Goal: Task Accomplishment & Management: Use online tool/utility

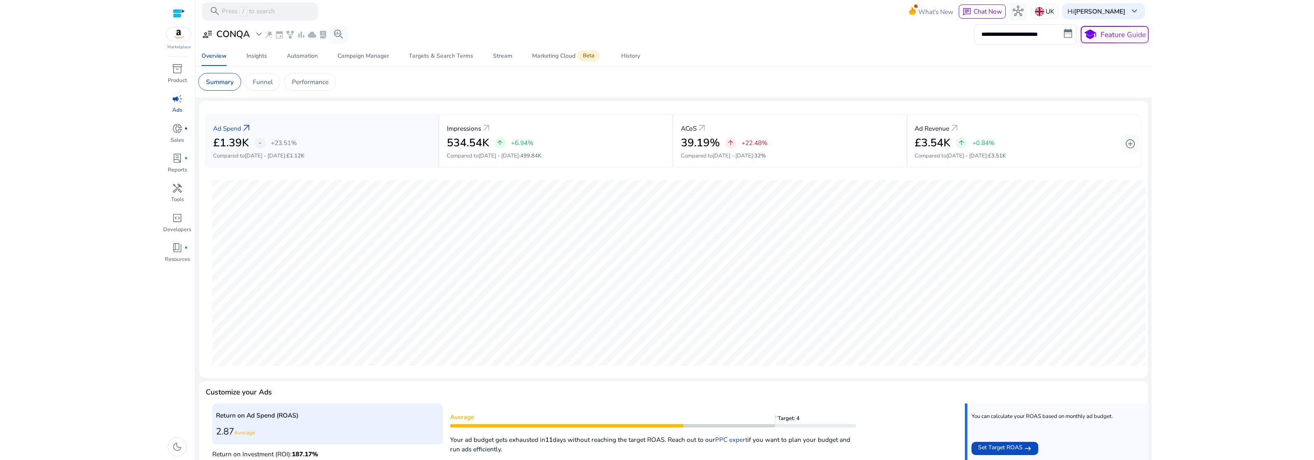
scroll to position [133, 0]
click at [305, 49] on link "Setup Now" at bounding box center [307, 49] width 32 height 9
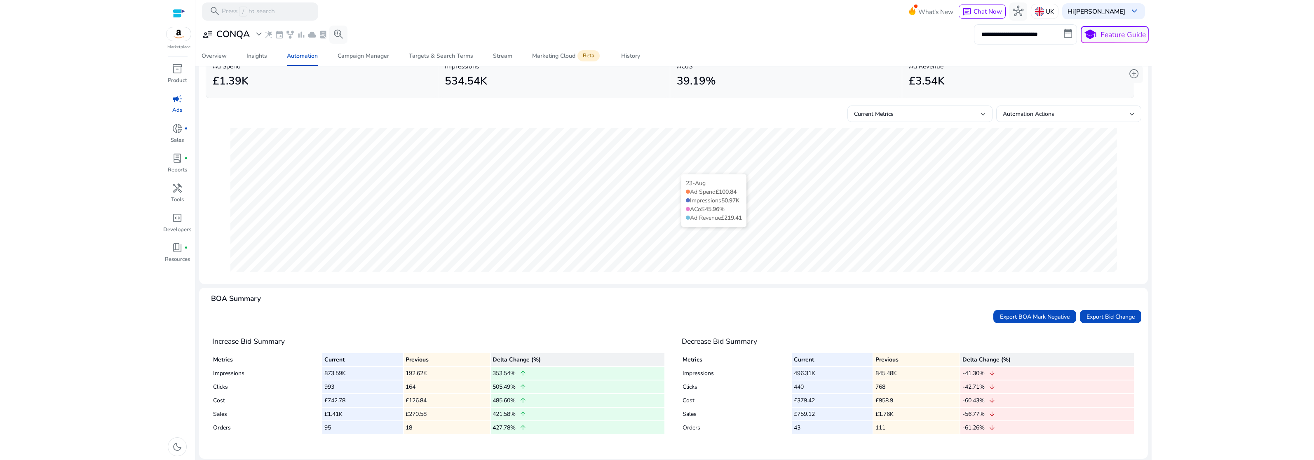
scroll to position [56, 0]
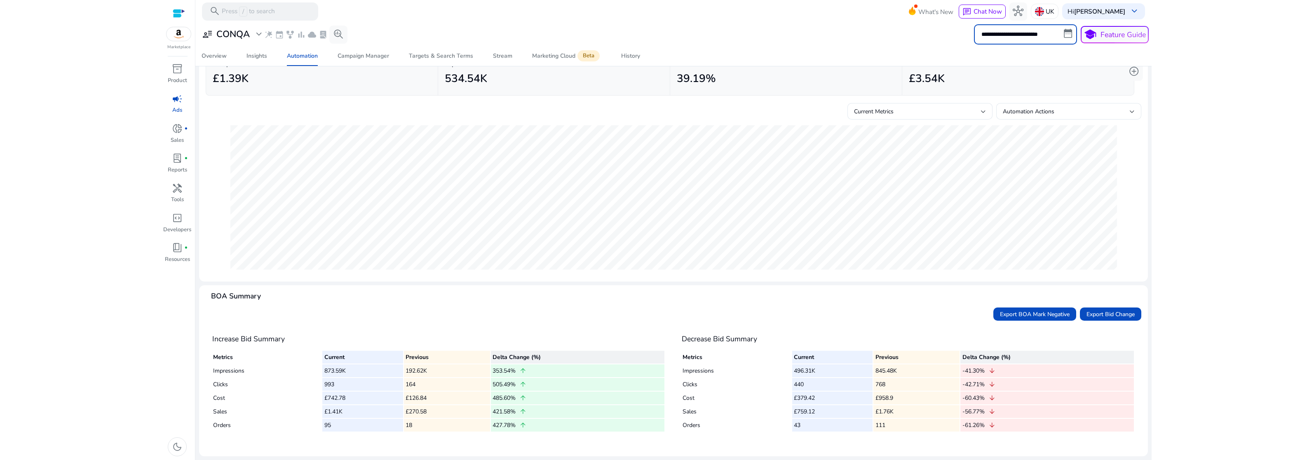
click at [1044, 31] on input "**********" at bounding box center [1025, 34] width 103 height 20
select select "*"
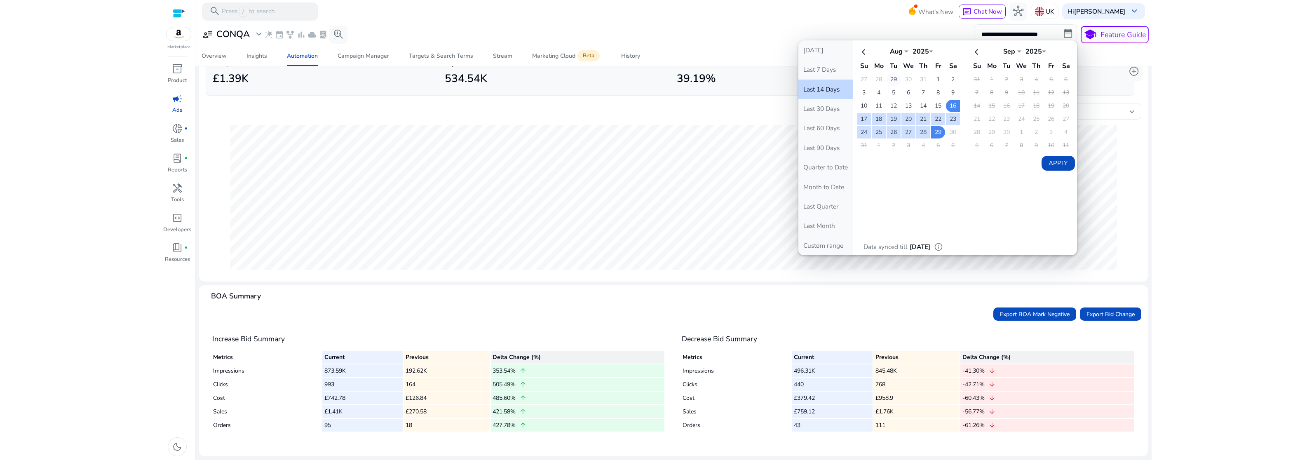
click at [892, 81] on td "29" at bounding box center [894, 79] width 14 height 12
select select "*"
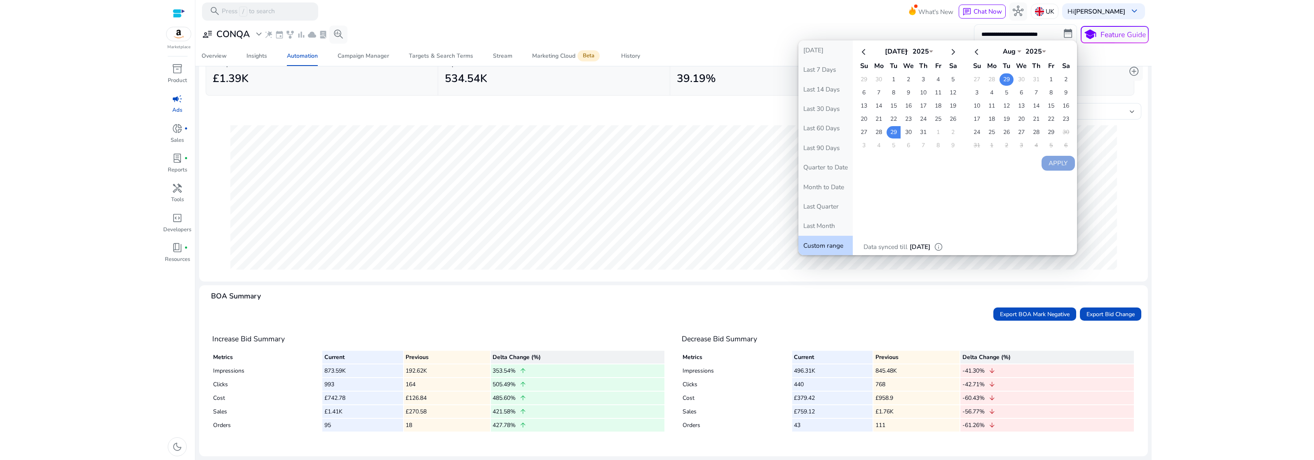
click at [1006, 80] on td "29" at bounding box center [1007, 79] width 14 height 12
click at [891, 134] on td "29" at bounding box center [894, 132] width 14 height 12
click at [1006, 83] on td "29" at bounding box center [1007, 79] width 14 height 12
click at [1053, 162] on button "Apply" at bounding box center [1058, 163] width 33 height 15
type input "**********"
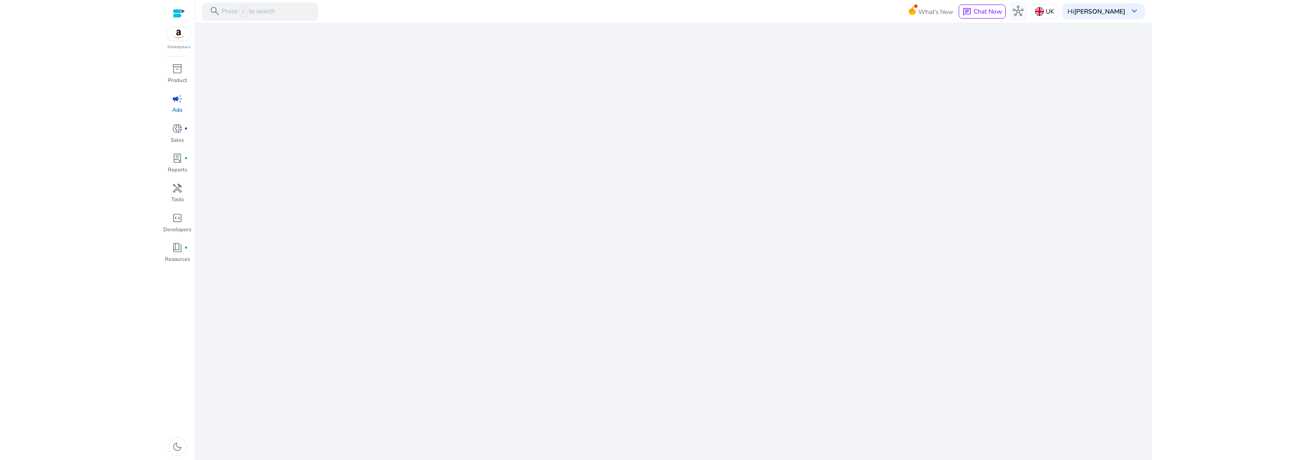
select select "*"
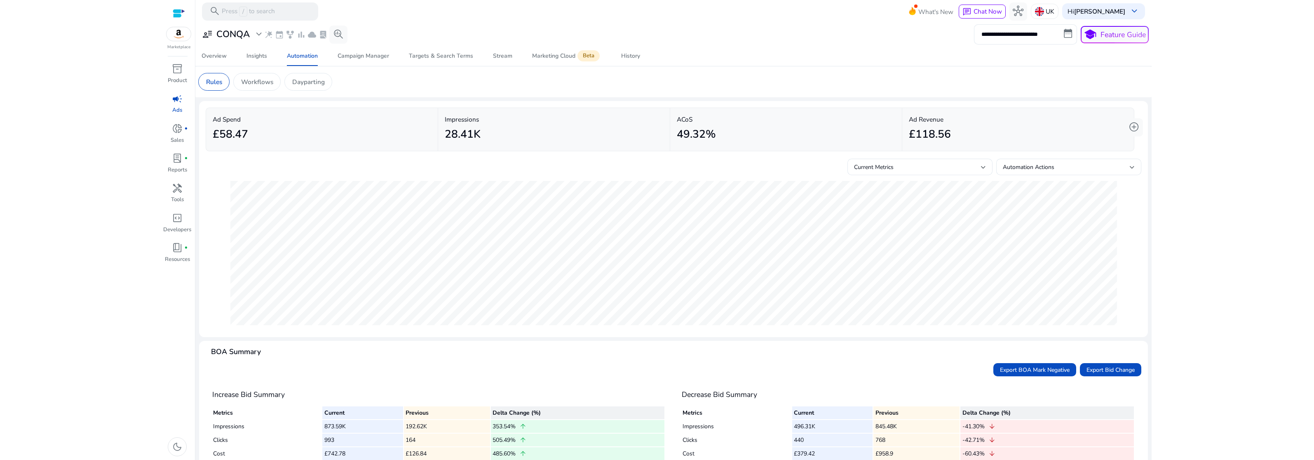
scroll to position [0, 0]
click at [1006, 36] on input "**********" at bounding box center [1025, 34] width 103 height 20
select select "*"
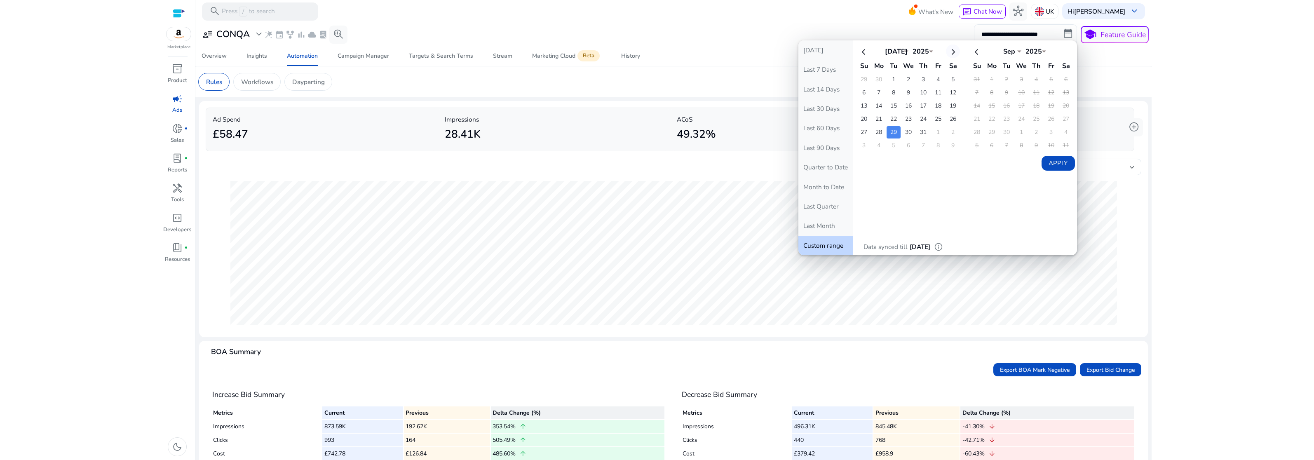
click at [956, 51] on th at bounding box center [953, 52] width 14 height 14
click at [892, 80] on td "29" at bounding box center [894, 79] width 14 height 12
select select "*"
click at [1006, 78] on td "29" at bounding box center [1007, 79] width 14 height 12
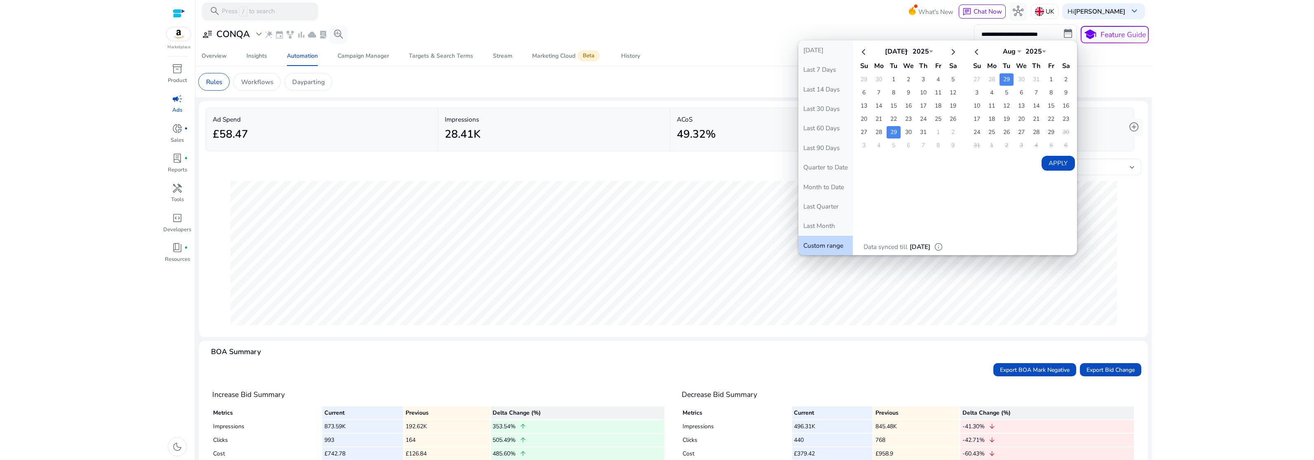
click at [892, 132] on td "29" at bounding box center [894, 132] width 14 height 12
click at [823, 106] on button "Last 30 Days" at bounding box center [826, 108] width 54 height 19
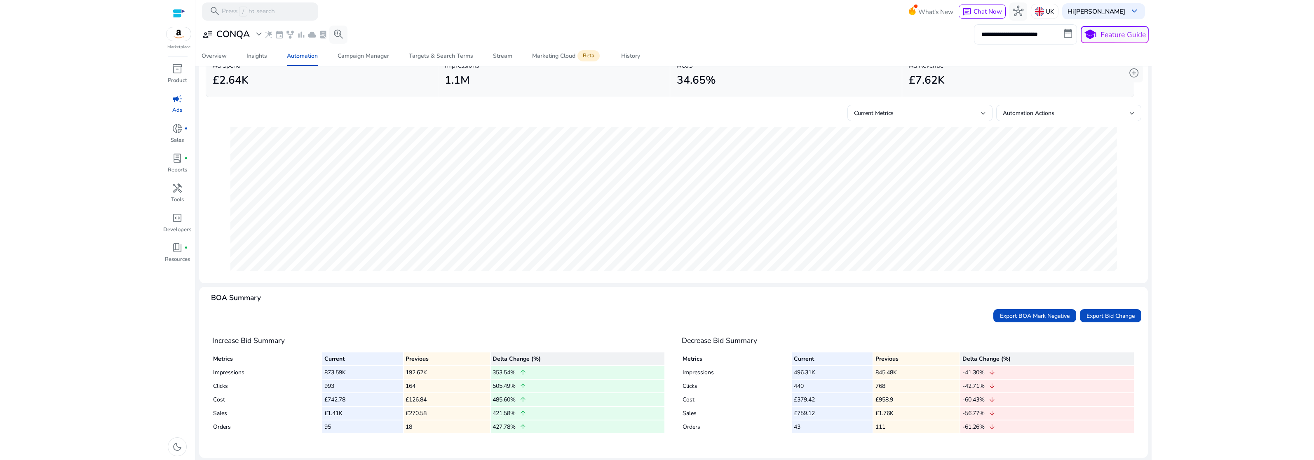
scroll to position [56, 0]
click at [715, 79] on div "34.65%" at bounding box center [786, 78] width 219 height 20
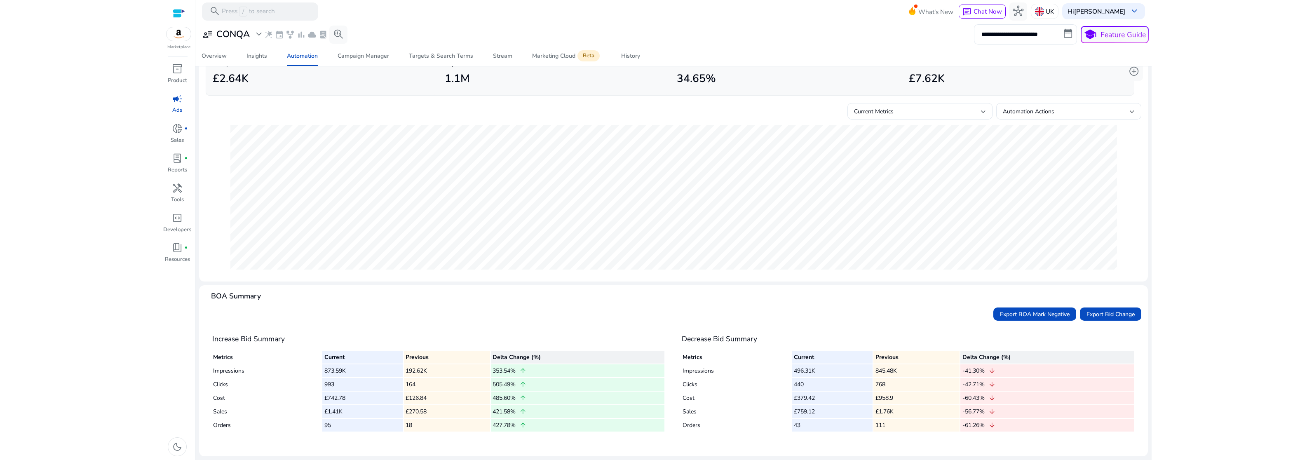
click at [564, 83] on div "1.1M" at bounding box center [554, 78] width 219 height 20
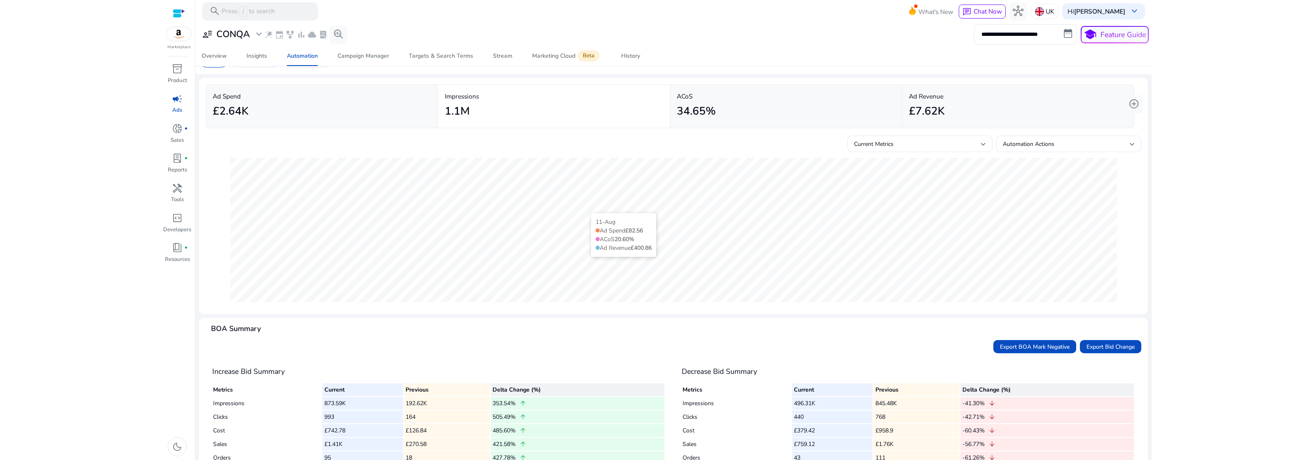
scroll to position [6, 0]
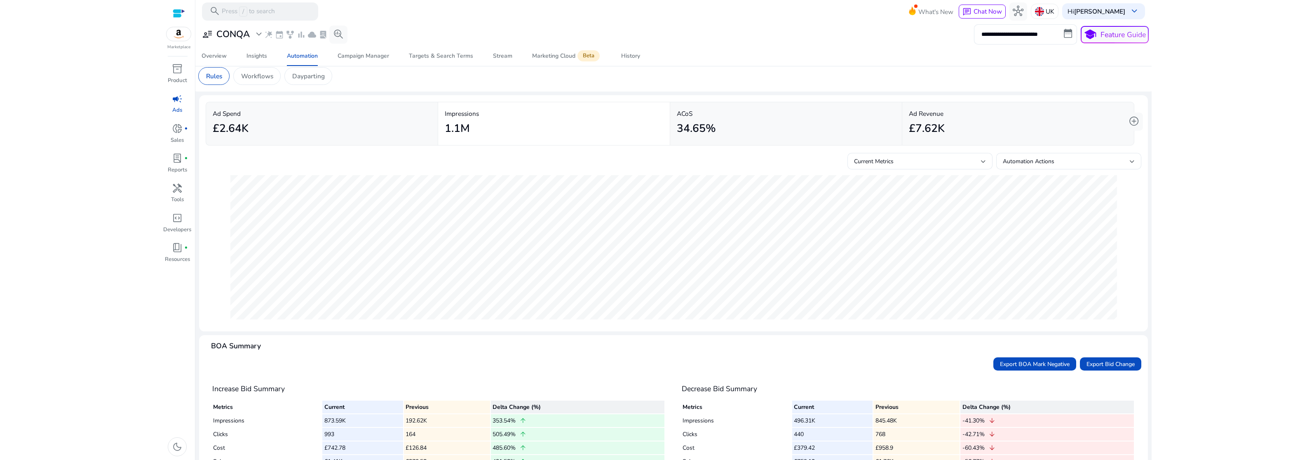
click at [928, 127] on h2 "£7.62K" at bounding box center [927, 128] width 36 height 13
click at [353, 60] on span "Campaign Manager" at bounding box center [364, 56] width 52 height 20
